Goal: Use online tool/utility: Utilize a website feature to perform a specific function

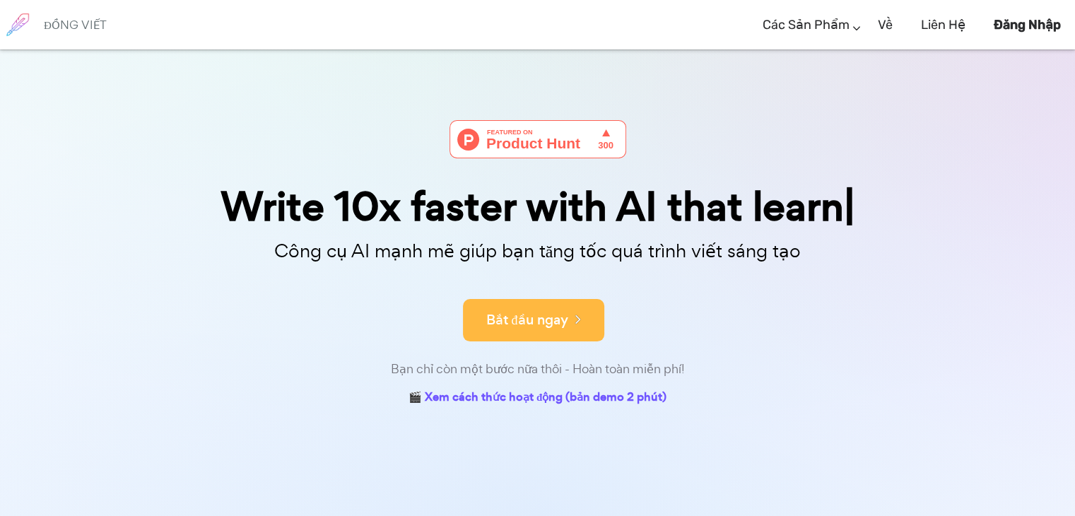
click at [533, 312] on font "Bắt đầu ngay" at bounding box center [527, 319] width 82 height 19
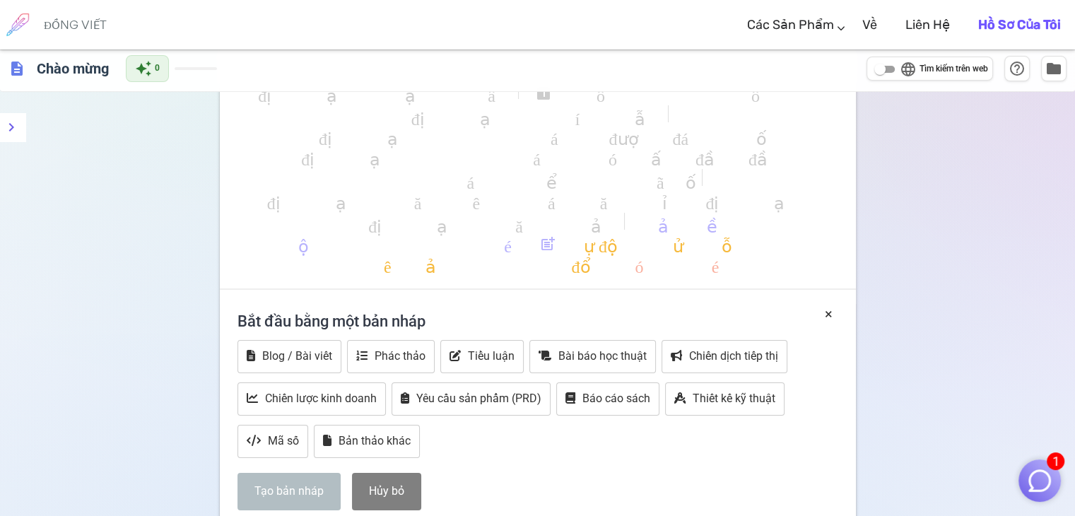
scroll to position [59, 0]
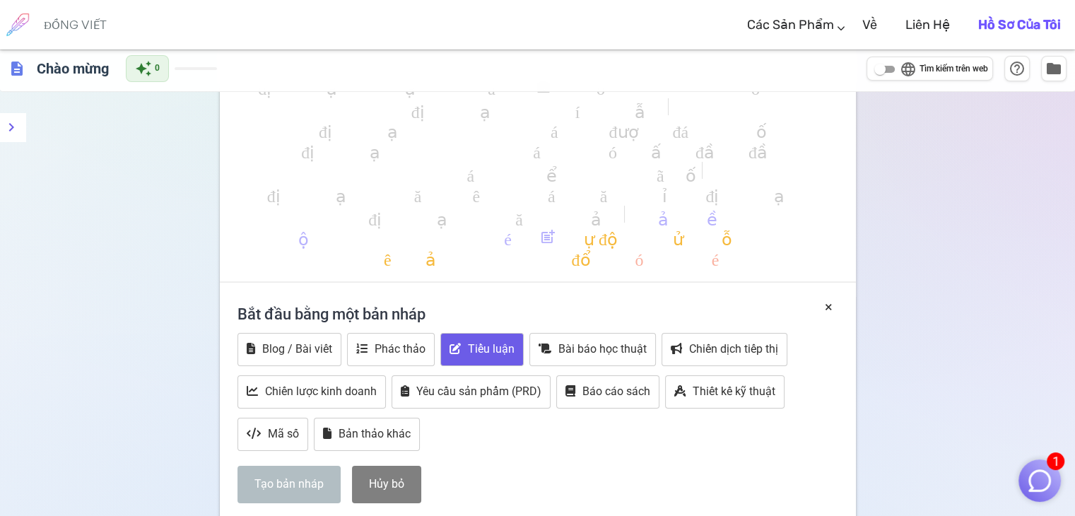
click at [469, 348] on font "Tiểu luận" at bounding box center [491, 348] width 47 height 13
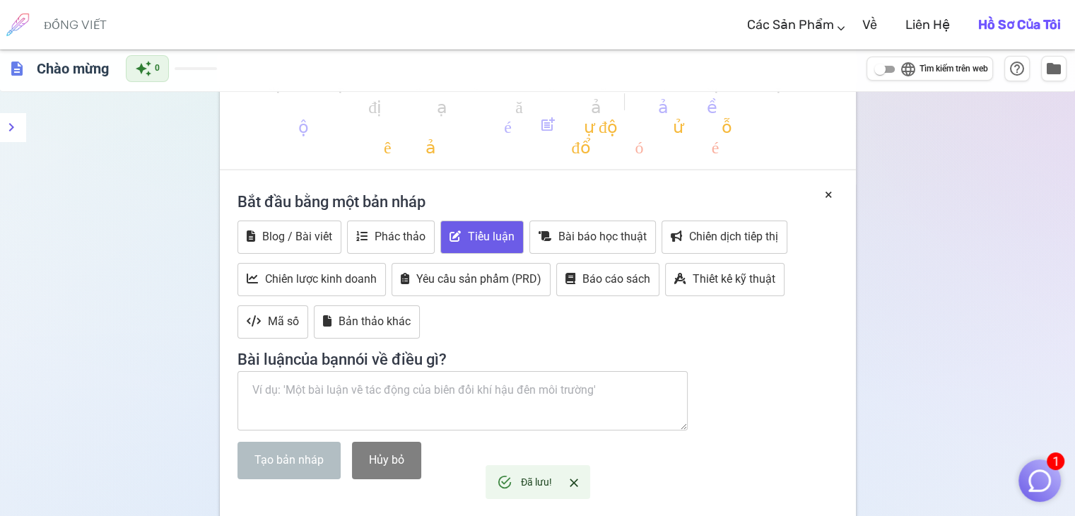
scroll to position [174, 0]
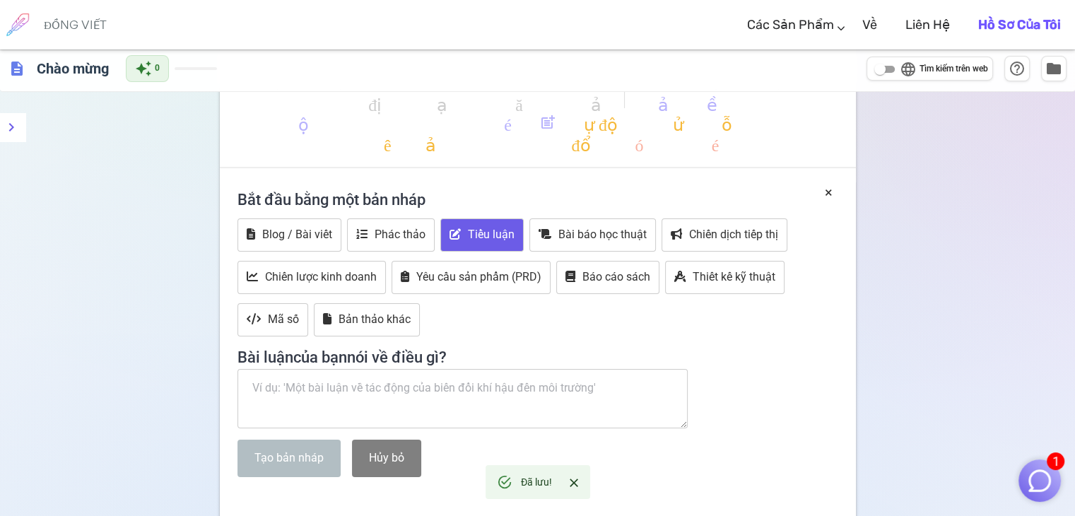
click at [385, 384] on textarea at bounding box center [462, 398] width 451 height 59
paste textarea "Viết 1 bài tiểu luận dài về hợp đồng bảo hiểm thương mại thực tế có số liệu ở v…"
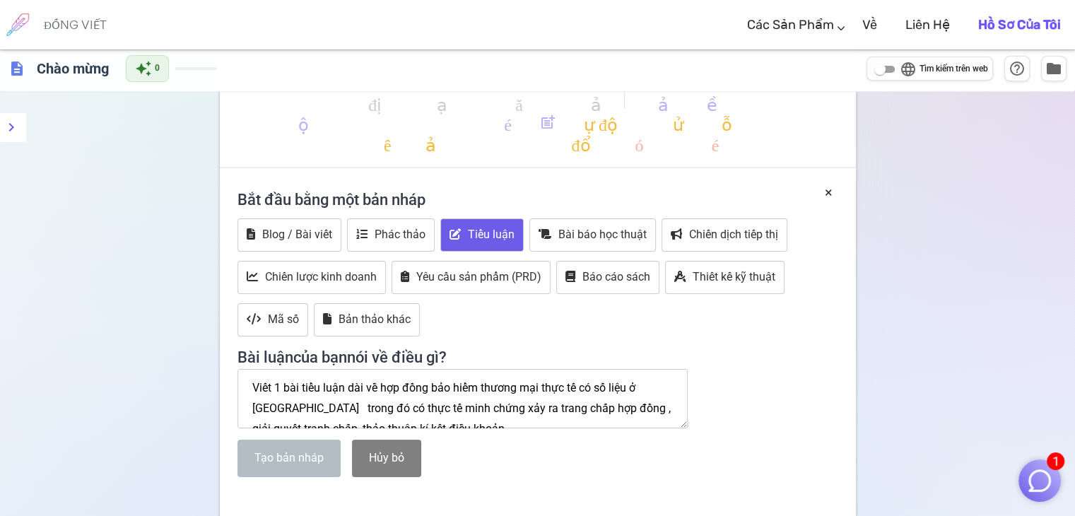
scroll to position [8, 0]
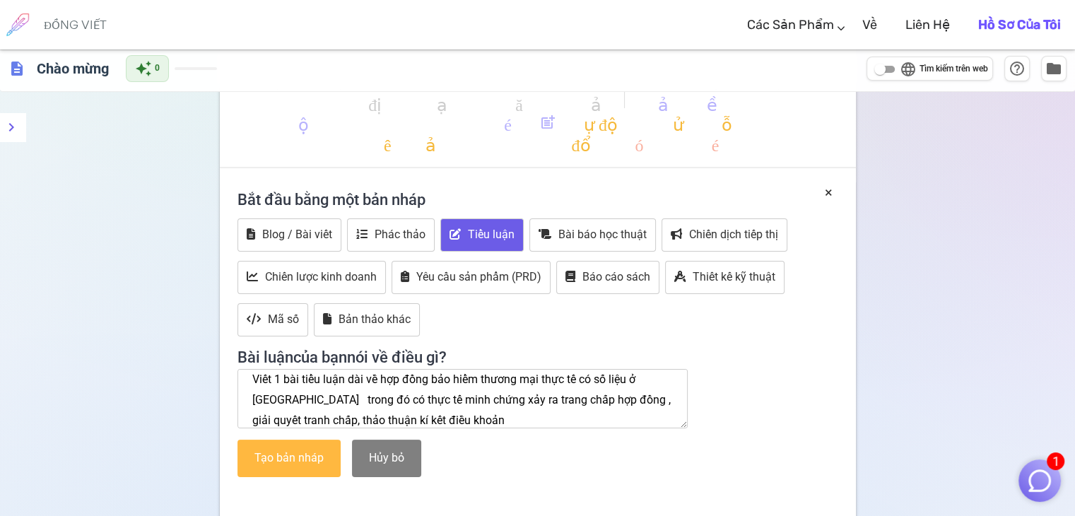
type textarea "Viết 1 bài tiểu luận dài về hợp đồng bảo hiểm thương mại thực tế có số liệu ở v…"
click at [298, 456] on font "Tạo bản nháp" at bounding box center [288, 457] width 69 height 13
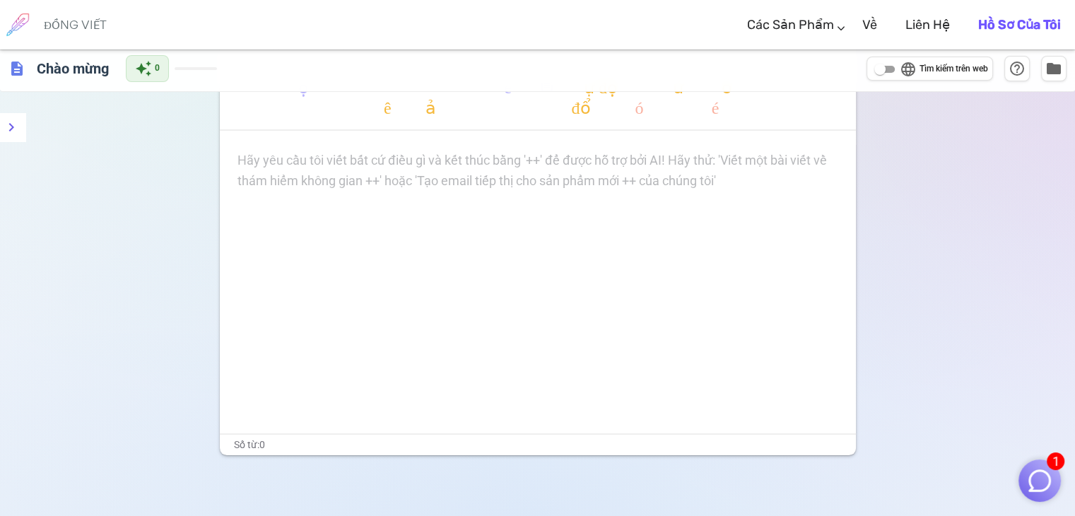
scroll to position [264, 0]
